Goal: Find specific page/section: Find specific page/section

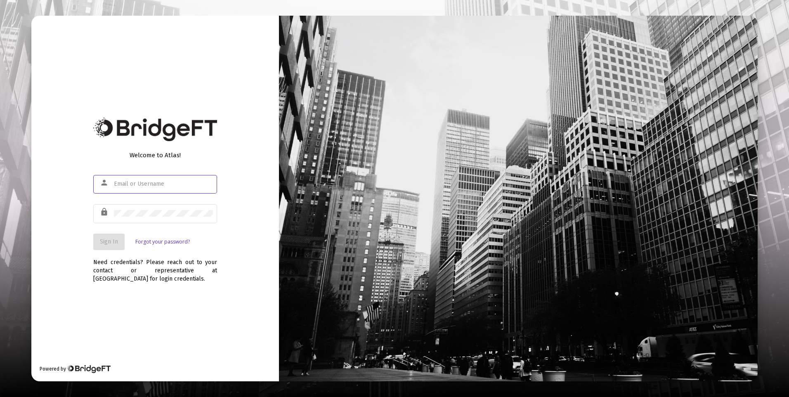
click at [150, 186] on input "text" at bounding box center [163, 184] width 99 height 7
type input "[PERSON_NAME][EMAIL_ADDRESS][DOMAIN_NAME]"
click at [109, 238] on span "Sign In" at bounding box center [109, 241] width 18 height 7
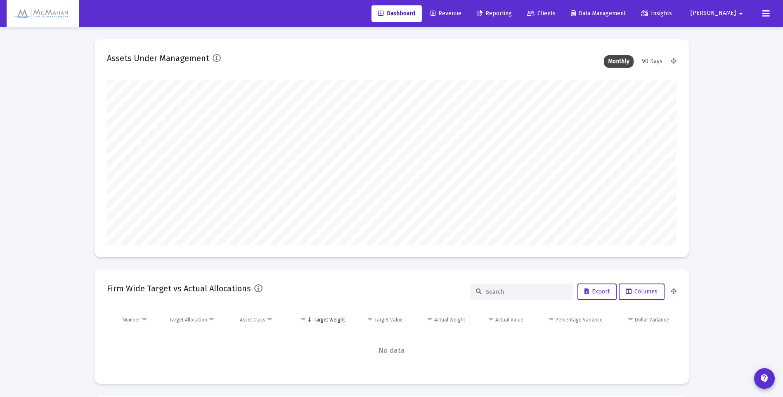
type input "[DATE]"
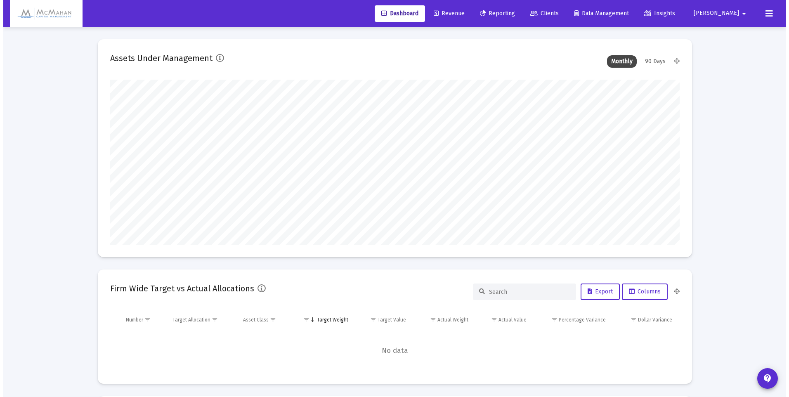
scroll to position [165, 266]
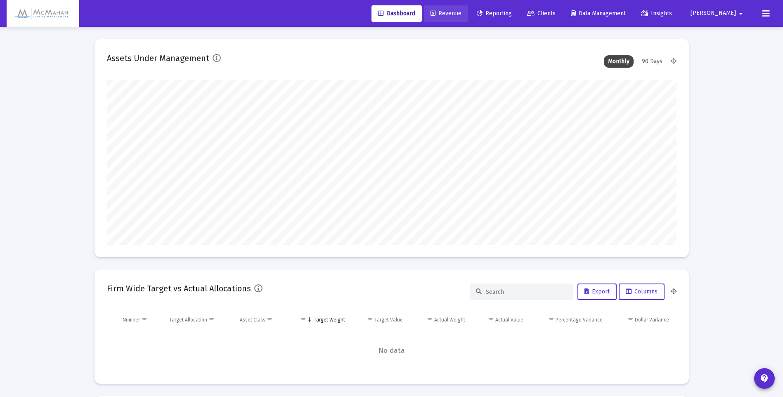
click at [462, 14] on span "Revenue" at bounding box center [446, 13] width 31 height 7
